Goal: Transaction & Acquisition: Purchase product/service

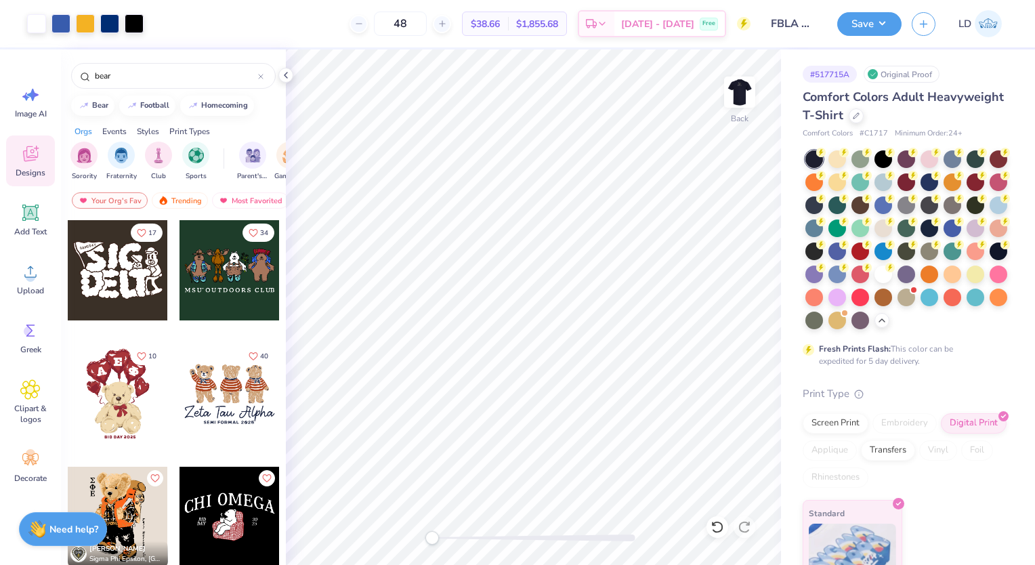
scroll to position [55, 0]
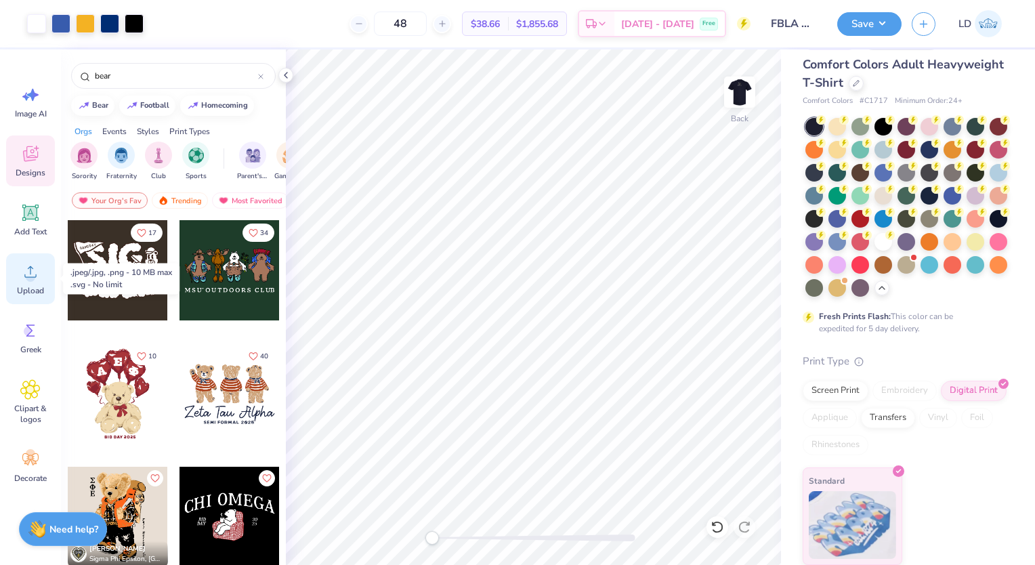
click at [35, 272] on icon at bounding box center [30, 272] width 20 height 20
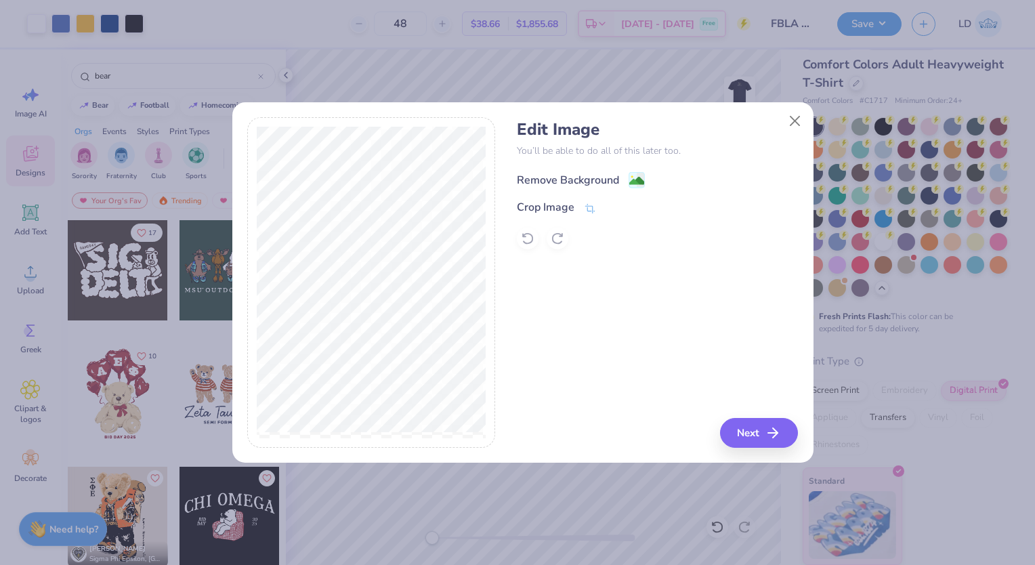
click at [563, 180] on div "Remove Background" at bounding box center [568, 180] width 102 height 16
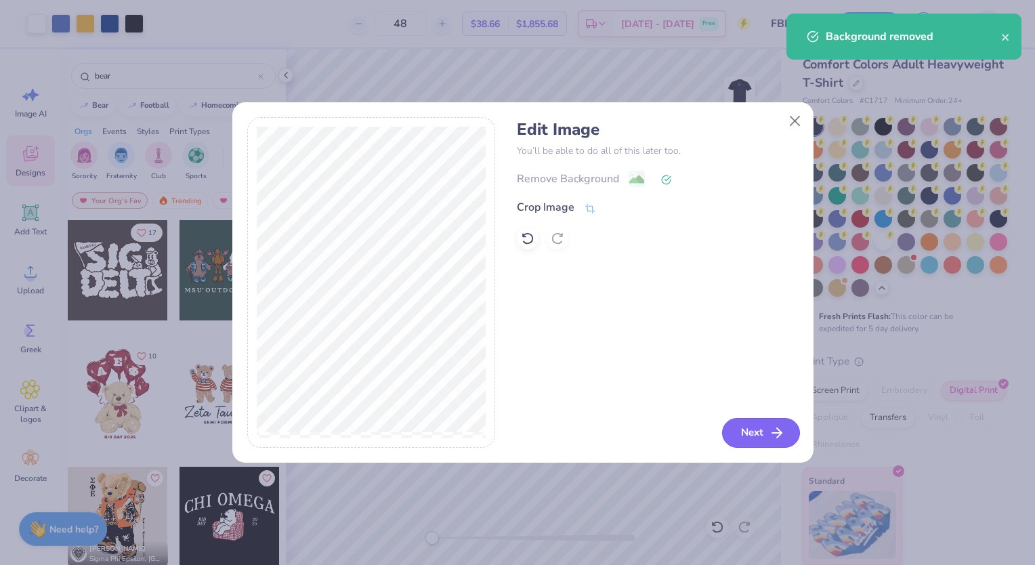
click at [740, 428] on button "Next" at bounding box center [761, 433] width 78 height 30
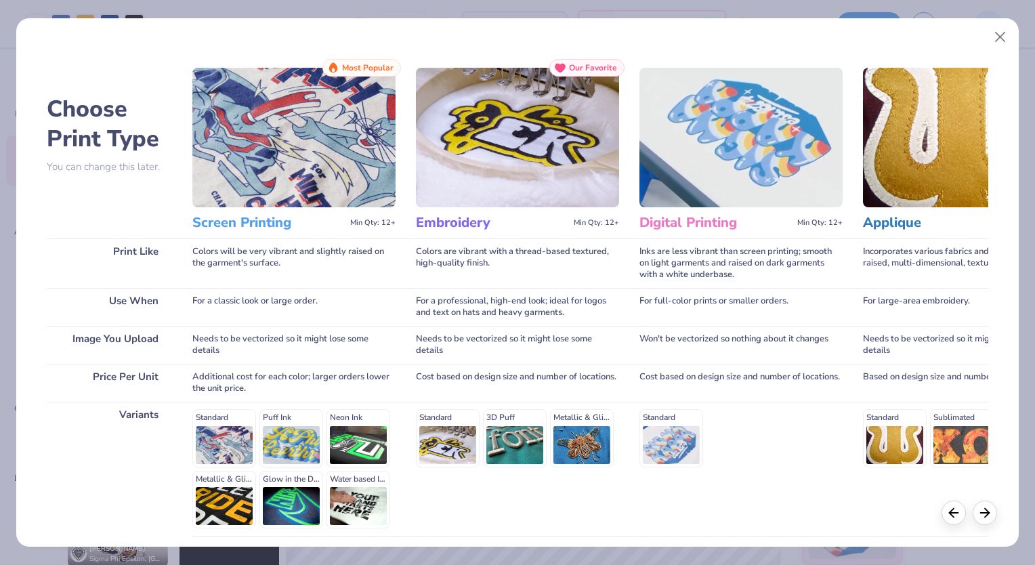
scroll to position [110, 0]
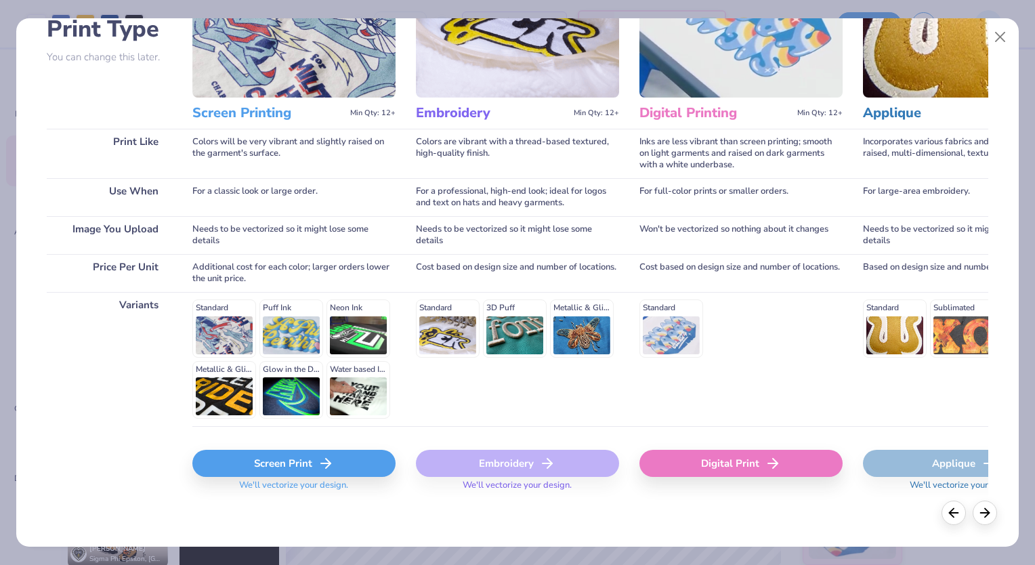
click at [323, 452] on div "Screen Print" at bounding box center [293, 463] width 203 height 27
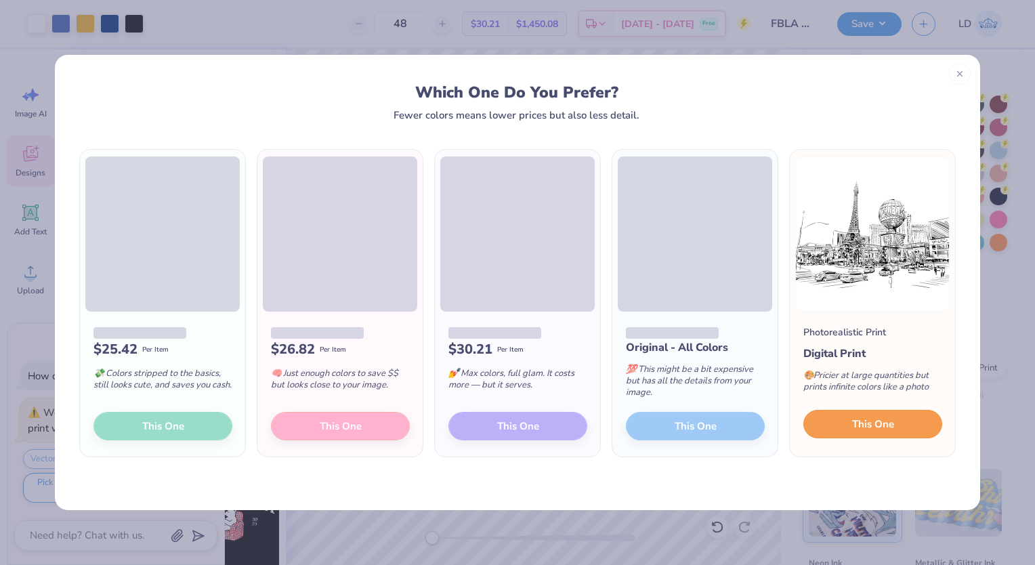
click at [874, 427] on span "This One" at bounding box center [873, 425] width 42 height 16
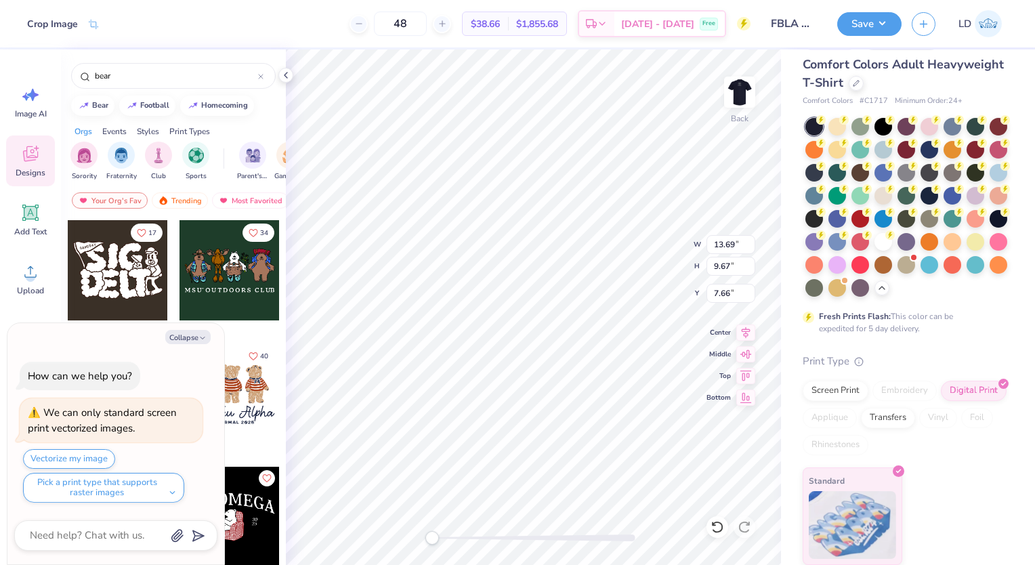
type textarea "x"
type input "12.18"
type input "12.34"
type input "4.64"
type textarea "x"
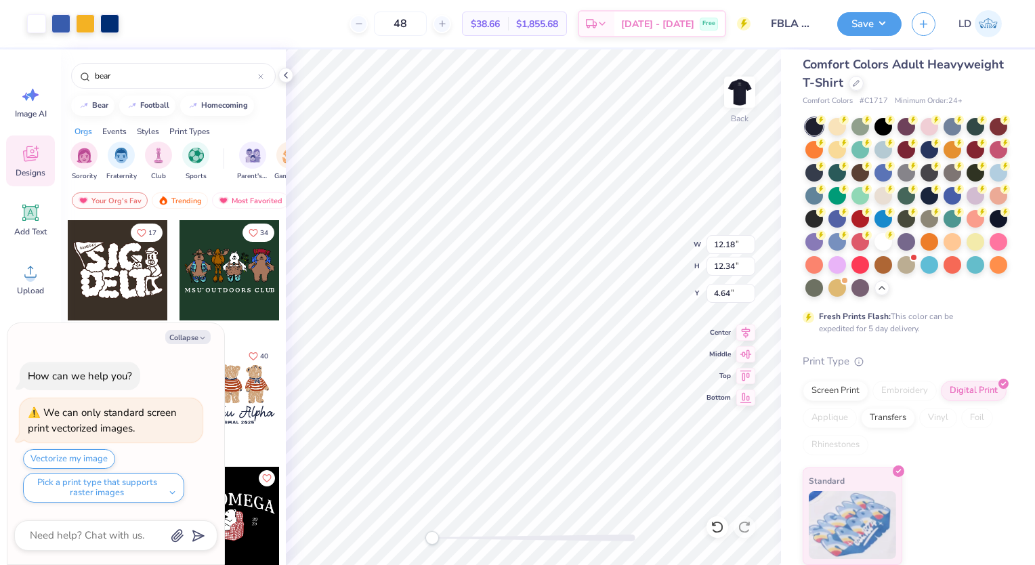
type input "13.69"
type input "9.67"
type input "5.77"
type textarea "x"
type input "12.18"
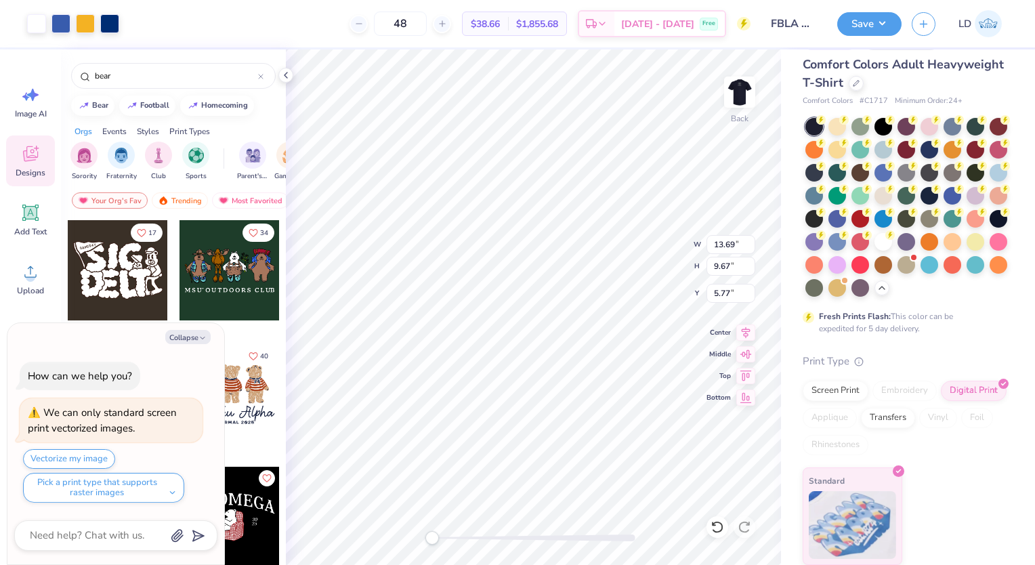
type input "12.34"
type input "4.64"
click at [720, 527] on icon at bounding box center [718, 527] width 14 height 14
type textarea "x"
type input "13.69"
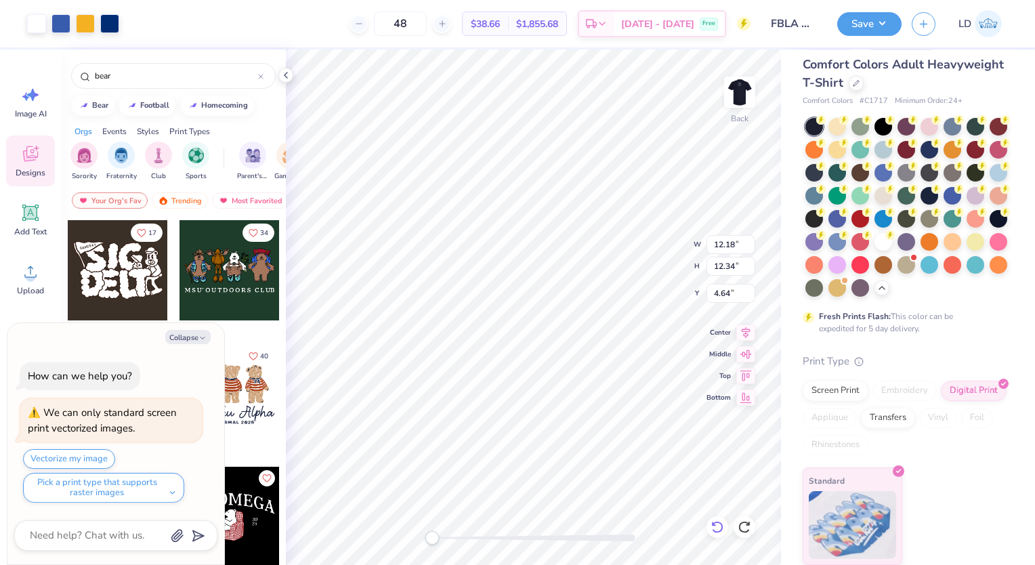
type input "9.67"
type input "10.21"
type textarea "x"
type input "12.18"
type input "12.34"
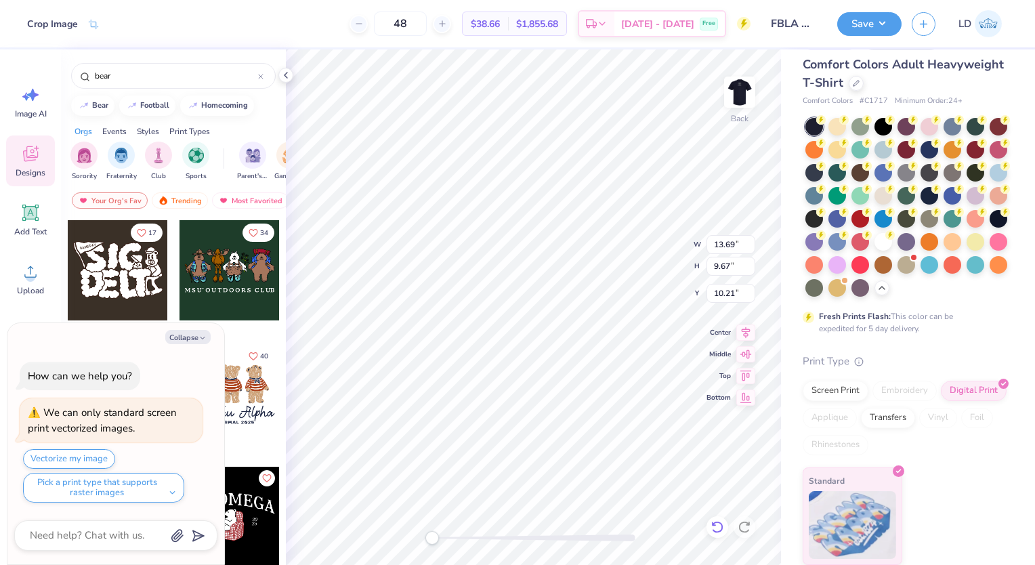
type input "4.64"
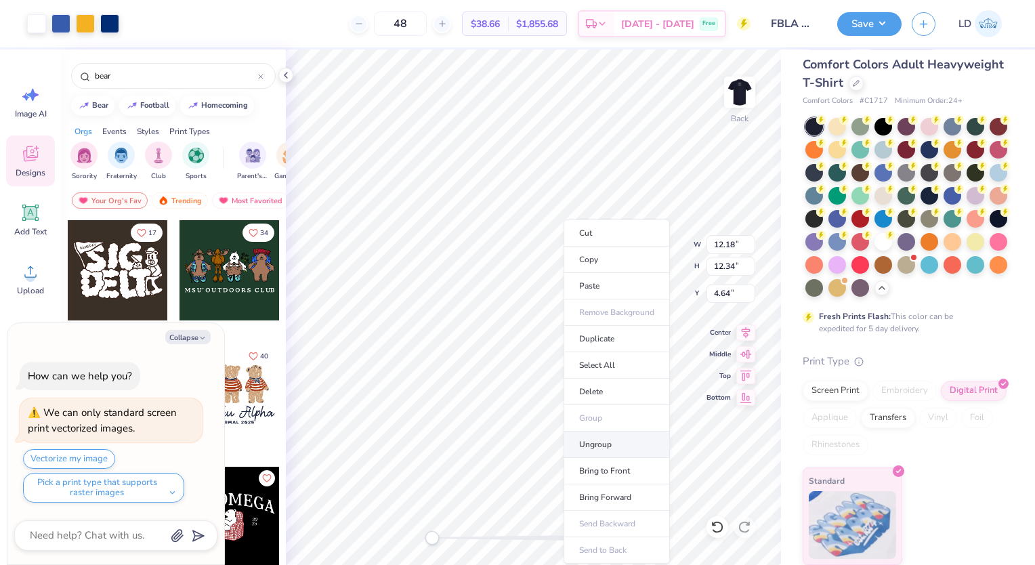
click at [602, 444] on li "Ungroup" at bounding box center [617, 445] width 106 height 26
type textarea "x"
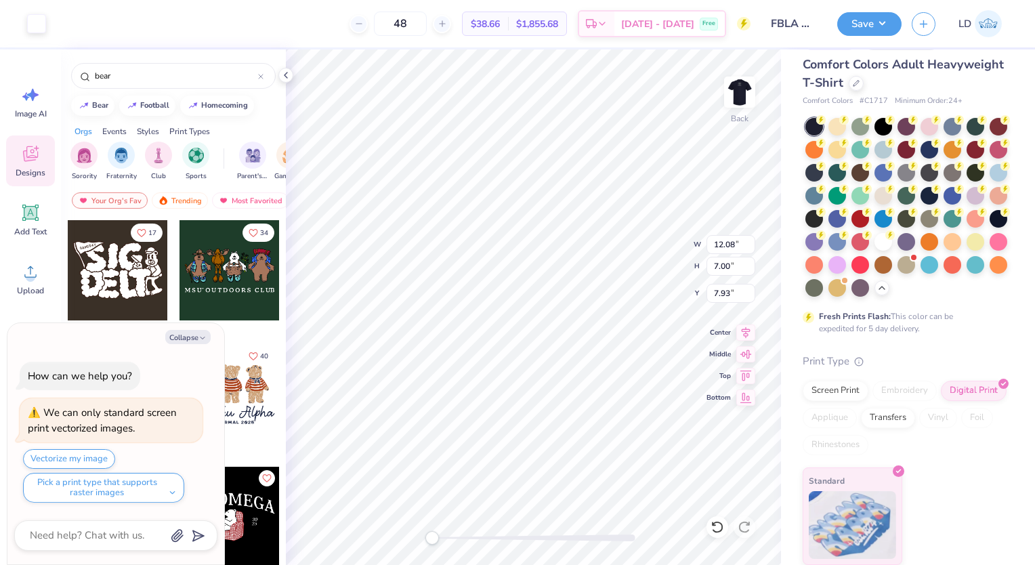
type input "13.69"
type input "9.67"
type input "14.83"
type textarea "x"
type input "4.35"
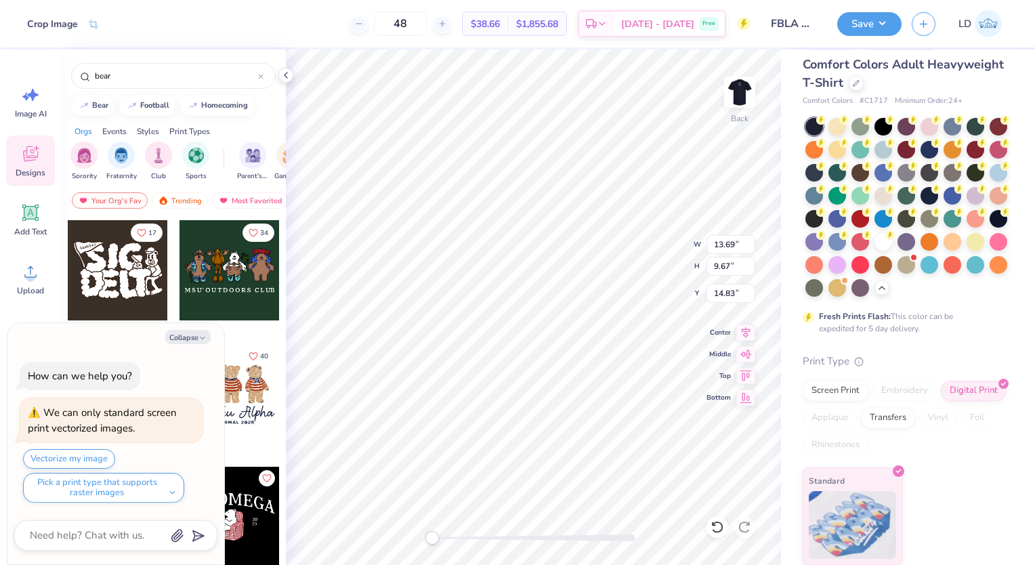
type input "3.23"
type input "12.21"
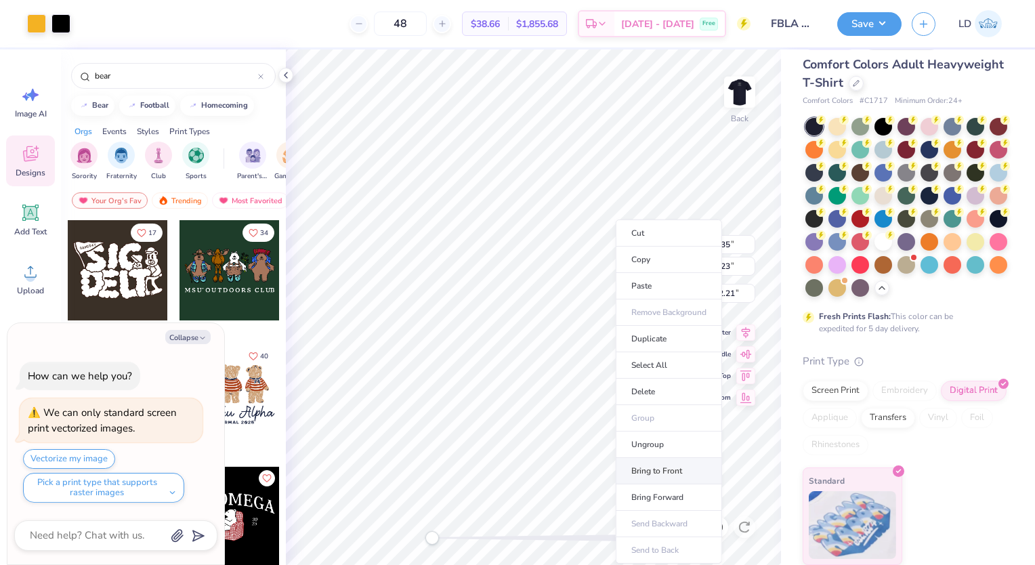
click at [644, 472] on li "Bring to Front" at bounding box center [669, 471] width 106 height 26
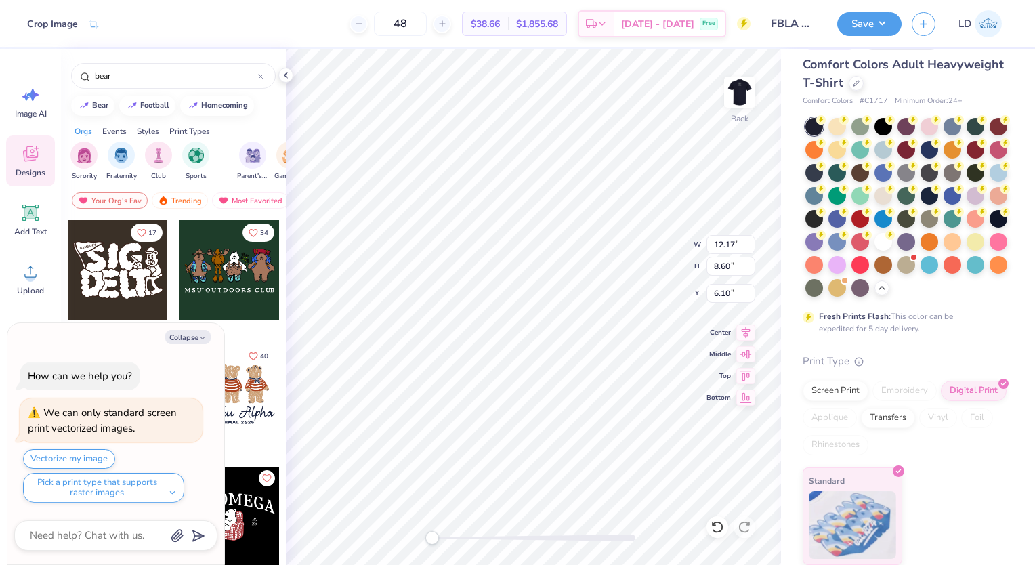
type textarea "x"
type input "7.99"
type input "2.90"
type input "5.03"
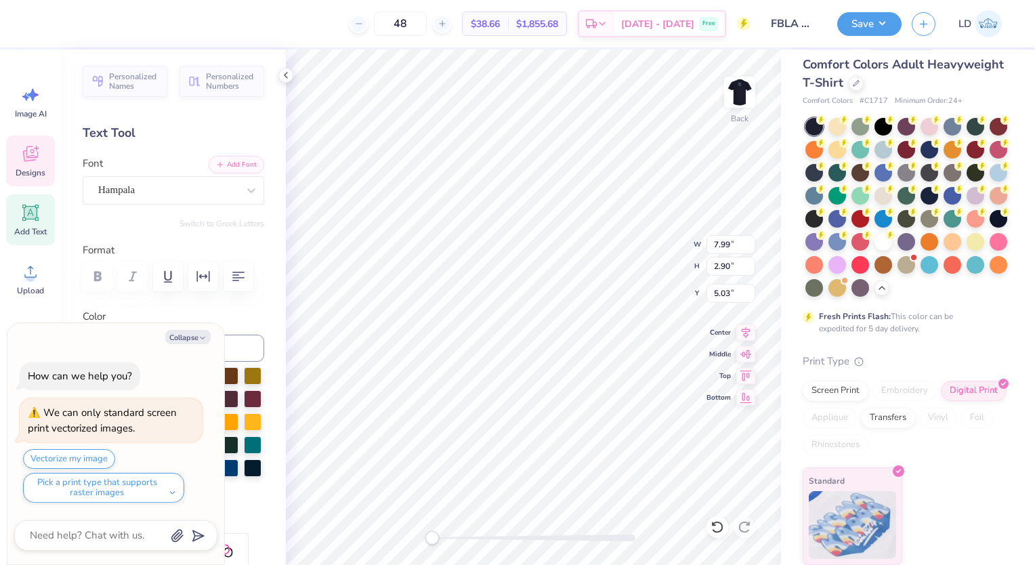
type textarea "x"
type input "2.54"
type input "2.57"
type input "4.64"
type textarea "x"
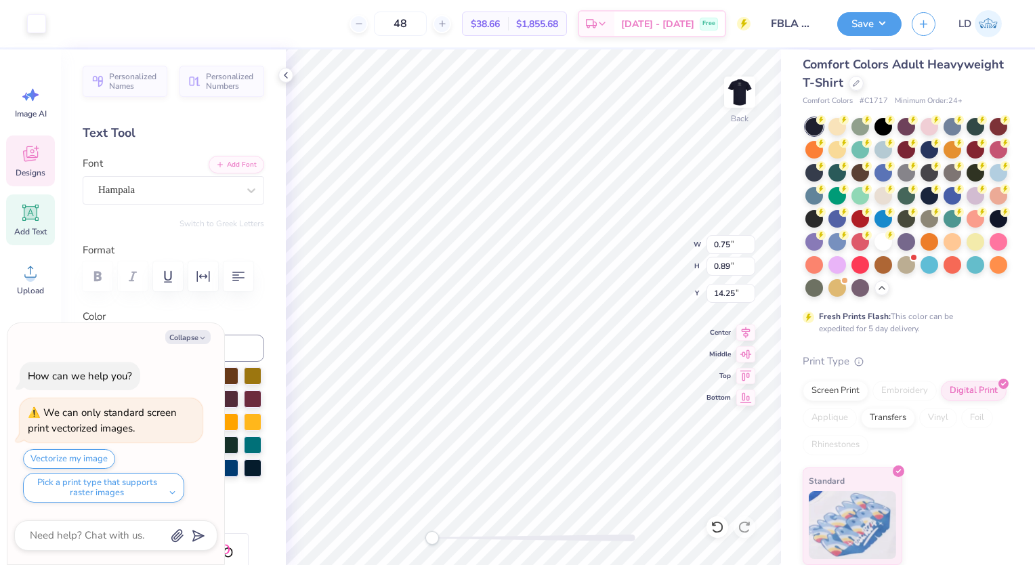
type input "12.17"
type input "9.04"
type input "6.10"
type textarea "x"
type input "6.40"
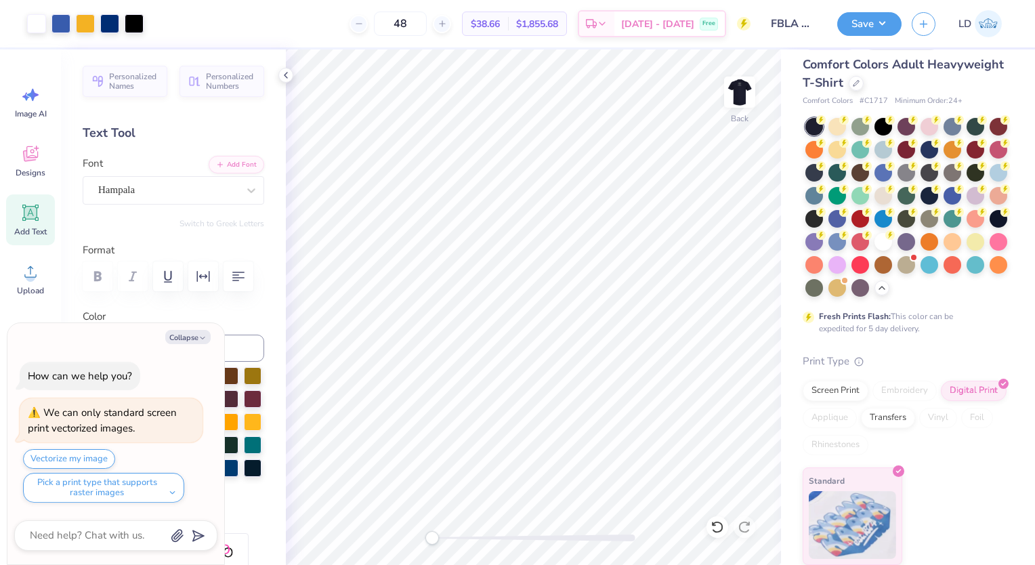
type textarea "x"
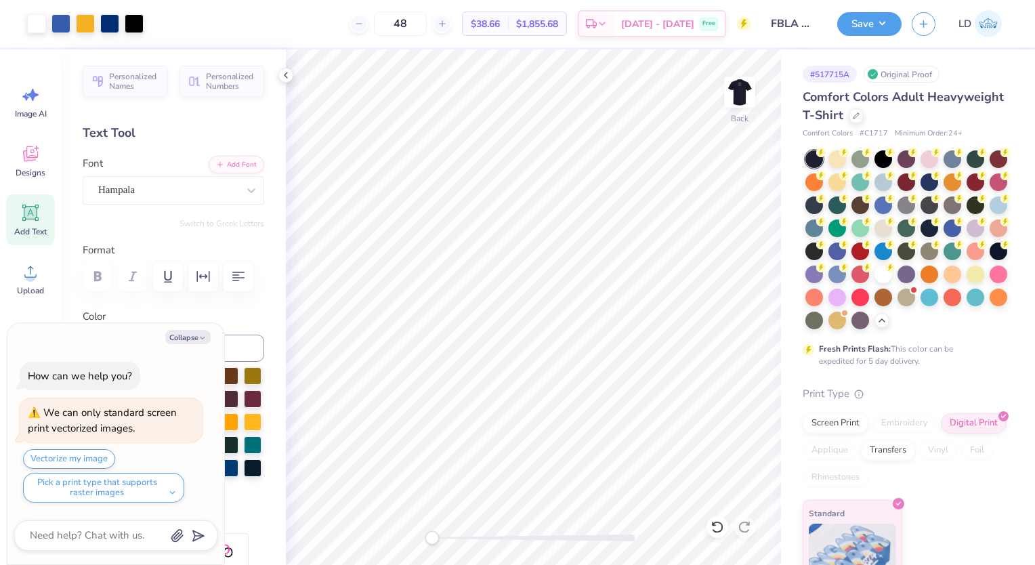
scroll to position [55, 0]
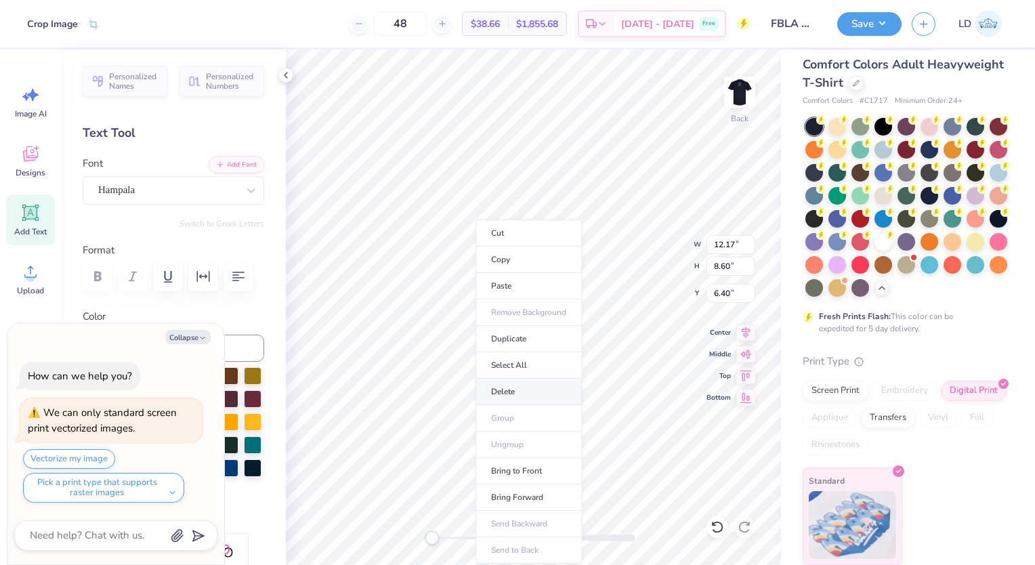
click at [520, 385] on li "Delete" at bounding box center [529, 392] width 106 height 26
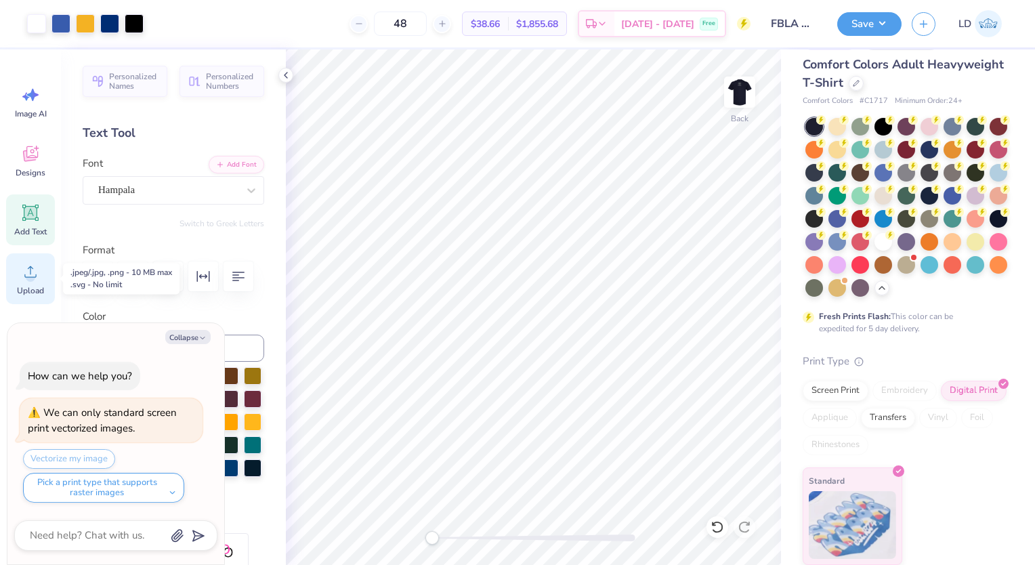
click at [33, 279] on circle at bounding box center [30, 276] width 9 height 9
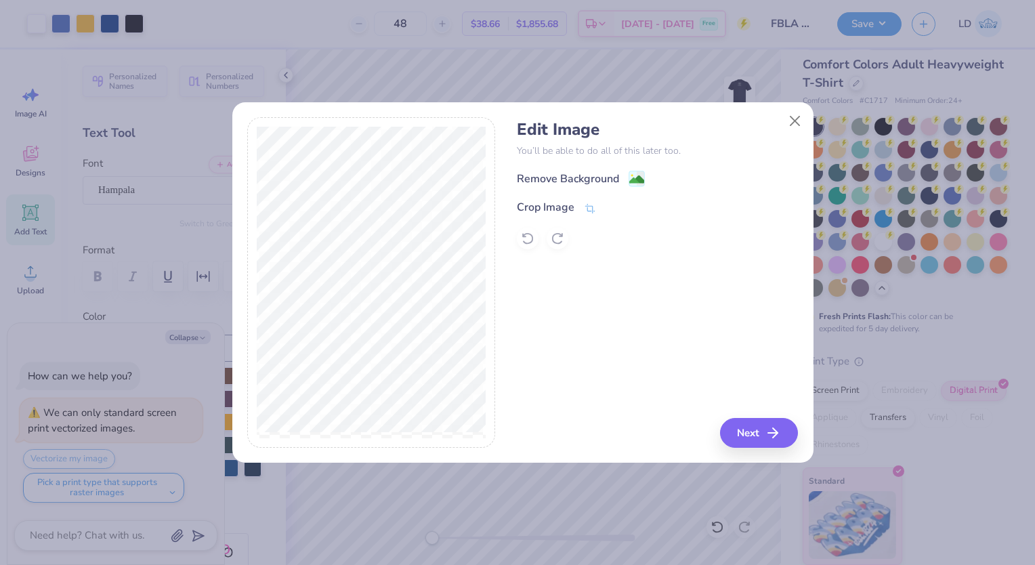
click at [589, 170] on div "Remove Background" at bounding box center [657, 178] width 281 height 17
click at [585, 172] on div "Remove Background" at bounding box center [568, 180] width 102 height 16
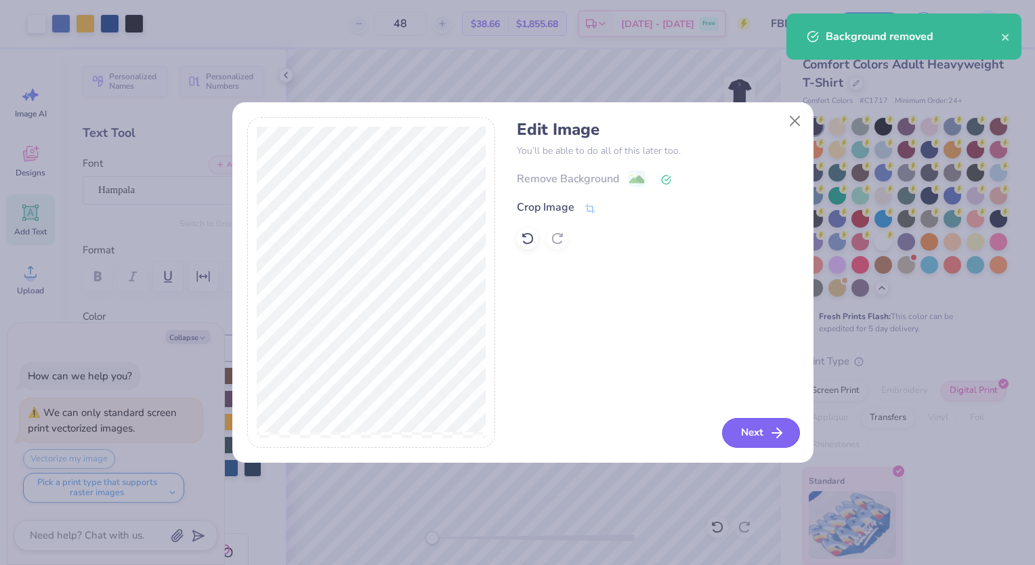
click at [741, 436] on button "Next" at bounding box center [761, 433] width 78 height 30
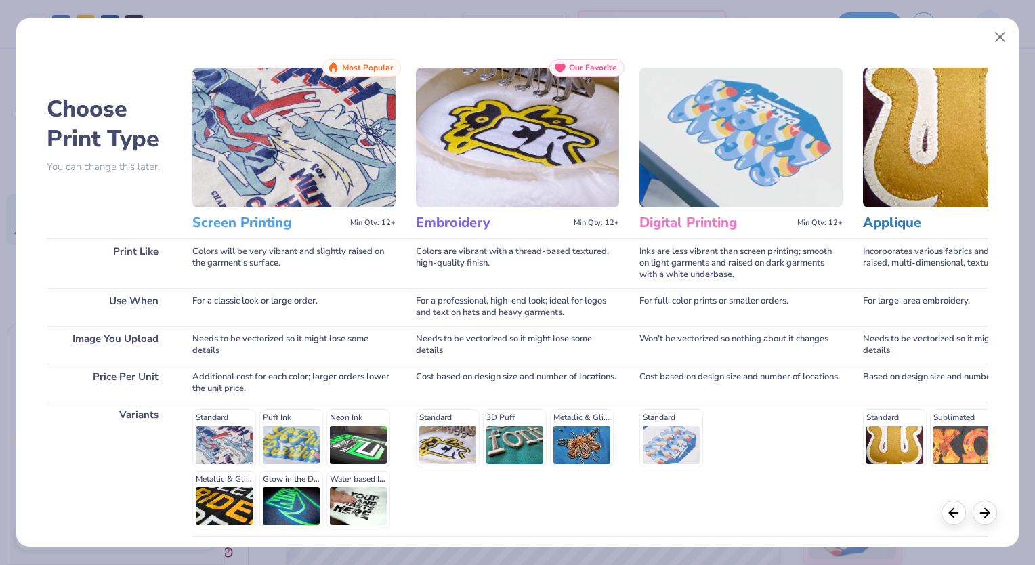
scroll to position [110, 0]
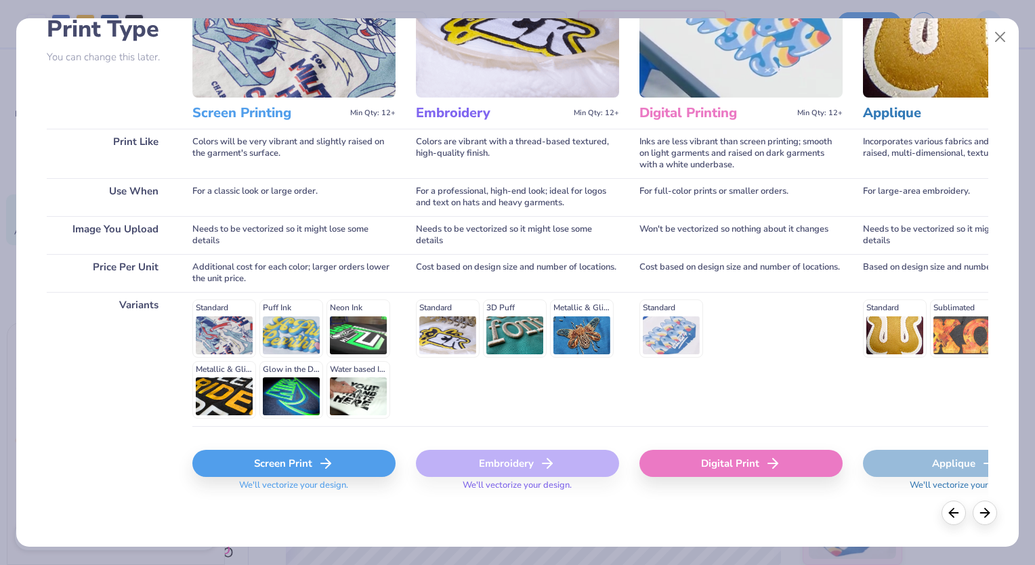
click at [295, 466] on div "Screen Print" at bounding box center [293, 463] width 203 height 27
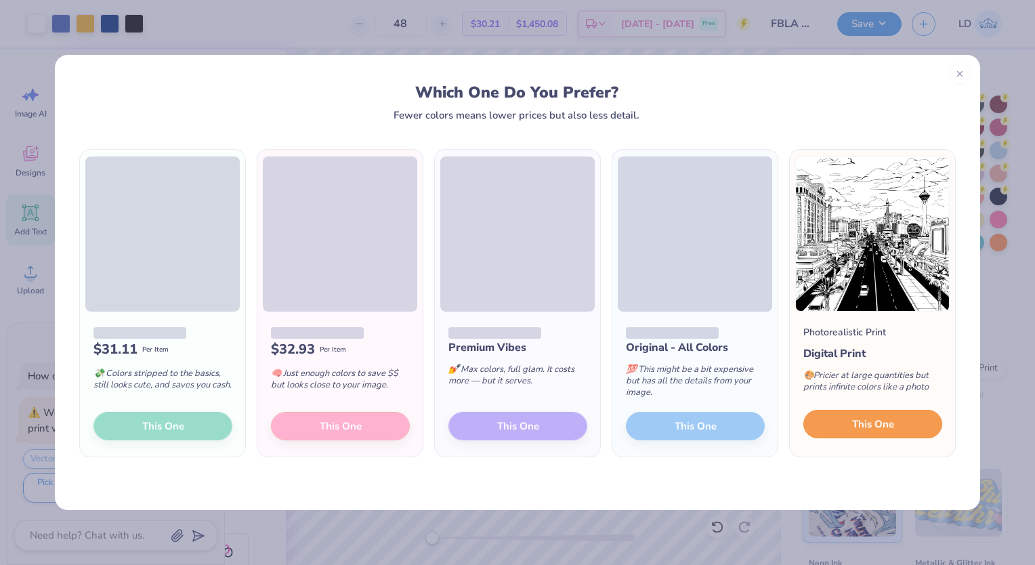
click at [918, 436] on button "This One" at bounding box center [873, 424] width 139 height 28
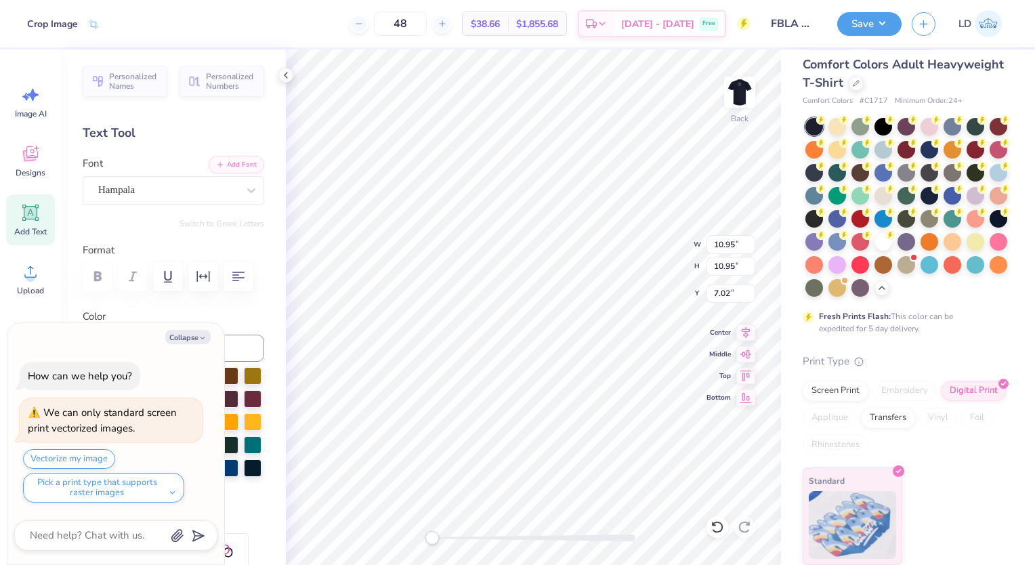
type textarea "x"
type input "4.35"
type input "3.23"
type input "12.21"
type textarea "x"
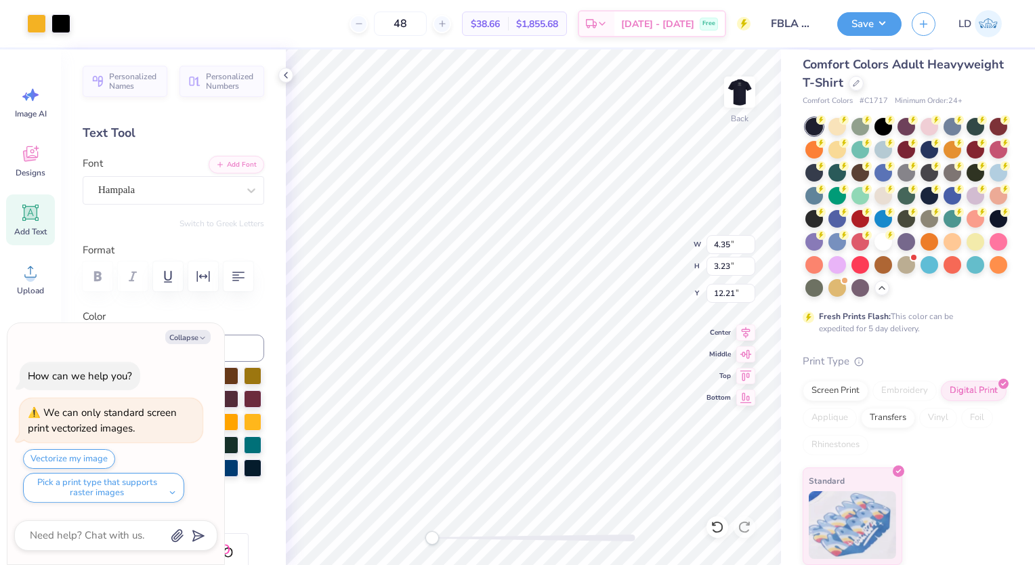
type input "10.95"
type input "5.33"
type textarea "x"
